Goal: Register for event/course

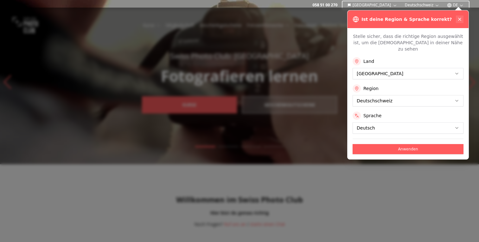
click at [462, 19] on button at bounding box center [459, 20] width 8 height 8
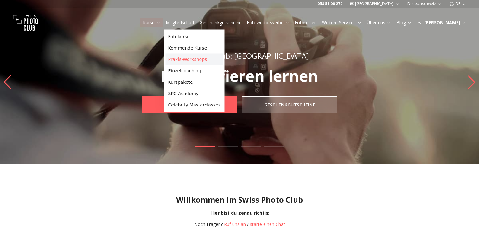
click at [184, 57] on link "Praxis-Workshops" at bounding box center [195, 59] width 58 height 11
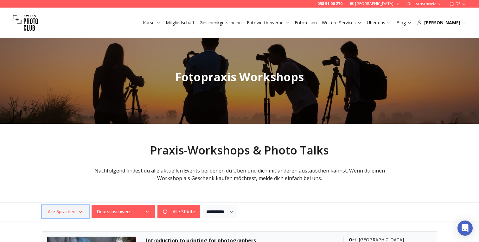
click at [80, 210] on icon "button" at bounding box center [80, 212] width 5 height 5
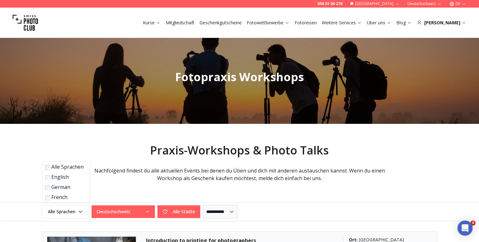
click at [75, 176] on label "English" at bounding box center [65, 177] width 40 height 8
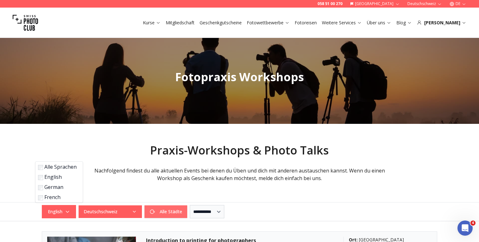
click at [164, 217] on button "Alle Städte" at bounding box center [165, 212] width 43 height 13
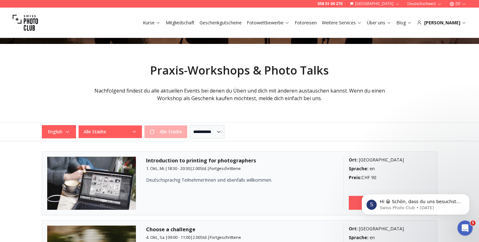
click at [127, 131] on button "Alle Städte" at bounding box center [109, 132] width 63 height 13
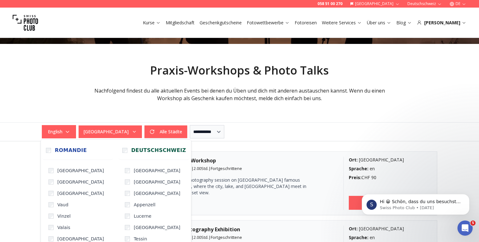
click at [278, 128] on div "**********" at bounding box center [239, 131] width 405 height 13
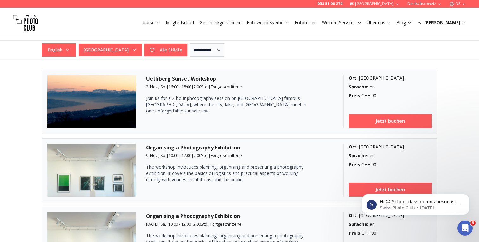
scroll to position [155, 0]
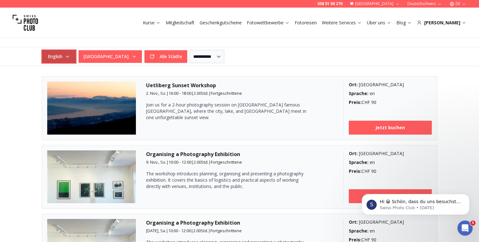
click at [68, 59] on icon "button" at bounding box center [67, 56] width 5 height 5
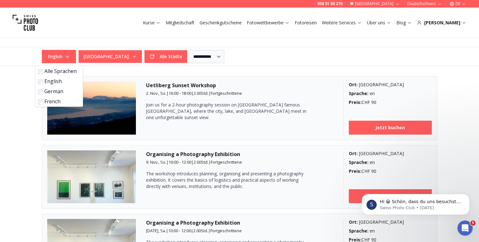
click at [63, 67] on label "Alle Sprachen" at bounding box center [58, 71] width 40 height 8
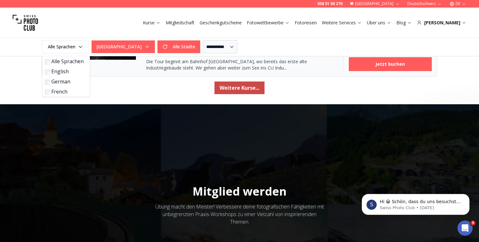
click at [244, 88] on button "Weitere Kurse..." at bounding box center [239, 88] width 50 height 13
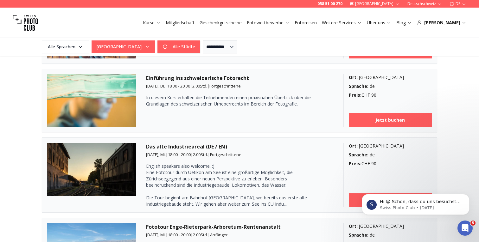
scroll to position [1157, 0]
